Goal: Task Accomplishment & Management: Manage account settings

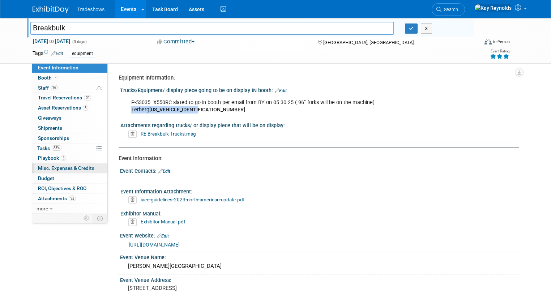
click at [54, 167] on span "Misc. Expenses & Credits 0" at bounding box center [66, 168] width 56 height 6
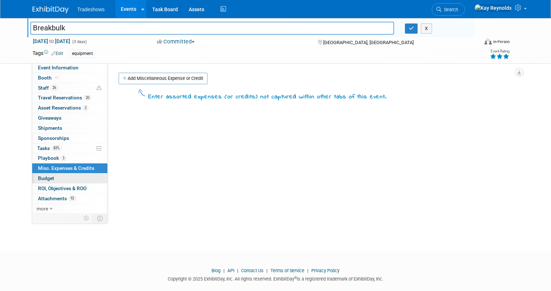
click at [40, 178] on span "Budget" at bounding box center [46, 179] width 16 height 6
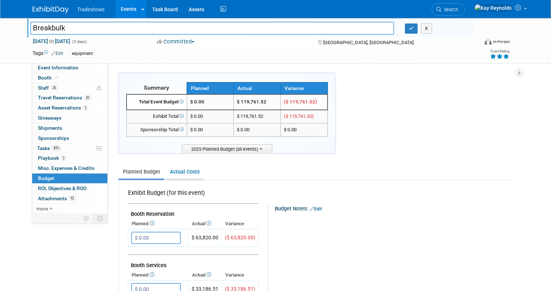
click at [172, 172] on link "Actual Costs" at bounding box center [185, 171] width 38 height 13
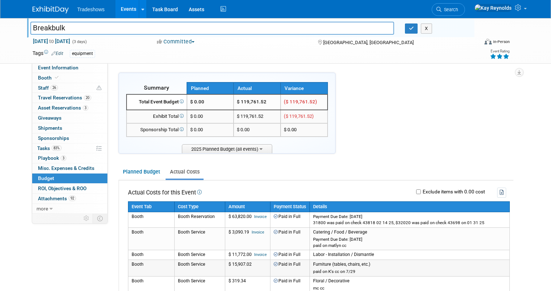
scroll to position [29, 0]
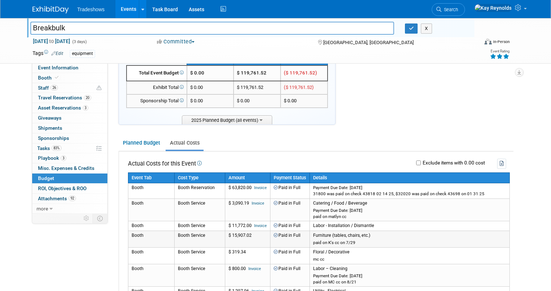
click at [181, 234] on td "Booth Service" at bounding box center [199, 239] width 51 height 17
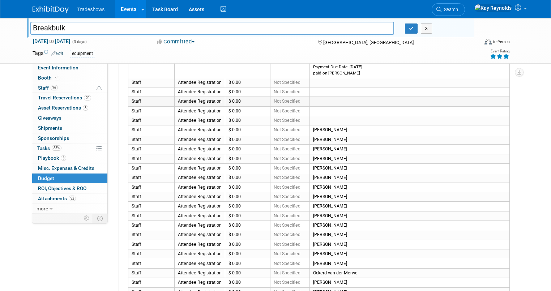
scroll to position [376, 0]
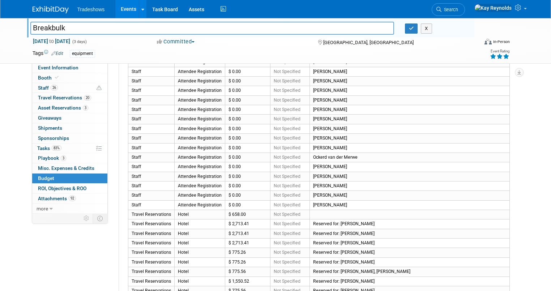
click at [52, 179] on link "Budget" at bounding box center [69, 179] width 75 height 10
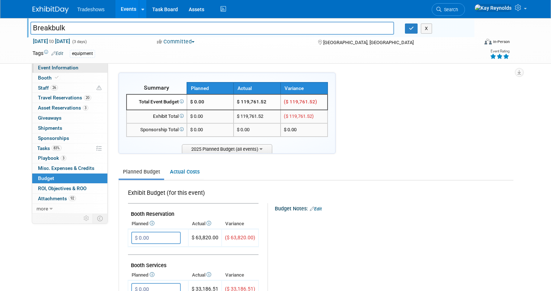
click at [71, 68] on link "Event Information" at bounding box center [69, 68] width 75 height 10
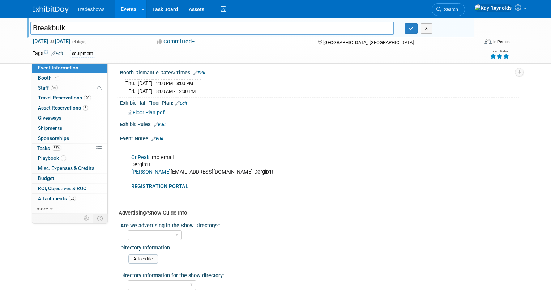
scroll to position [471, 0]
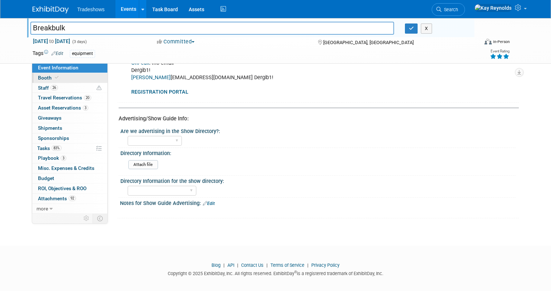
click at [70, 77] on link "Booth" at bounding box center [69, 78] width 75 height 10
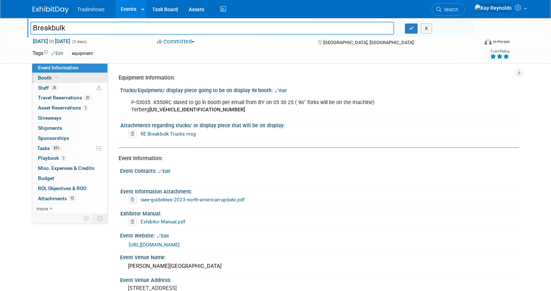
select select "Certificate of insurance not needed"
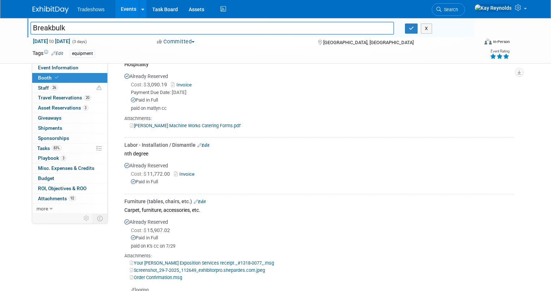
scroll to position [463, 0]
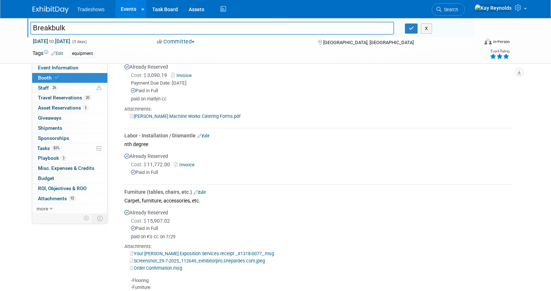
click at [220, 259] on link "Screenshot_29-7-2025_112649_exhibitorpro.shepardes.com.jpeg" at bounding box center [197, 260] width 135 height 5
click at [159, 266] on link "Order Confirmation.msg" at bounding box center [156, 268] width 52 height 5
click at [194, 190] on link "Edit" at bounding box center [200, 192] width 12 height 5
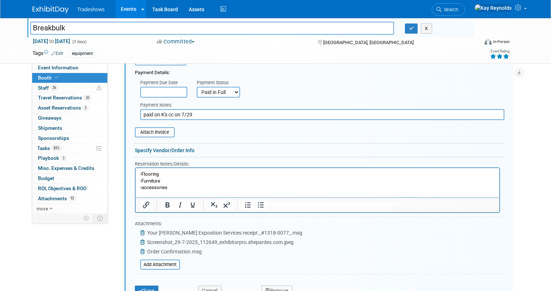
scroll to position [679, 0]
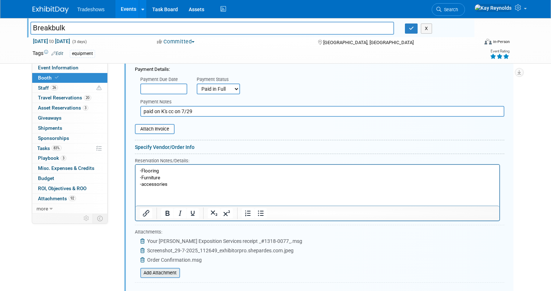
click at [145, 270] on input "file" at bounding box center [136, 273] width 86 height 9
